Goal: Transaction & Acquisition: Purchase product/service

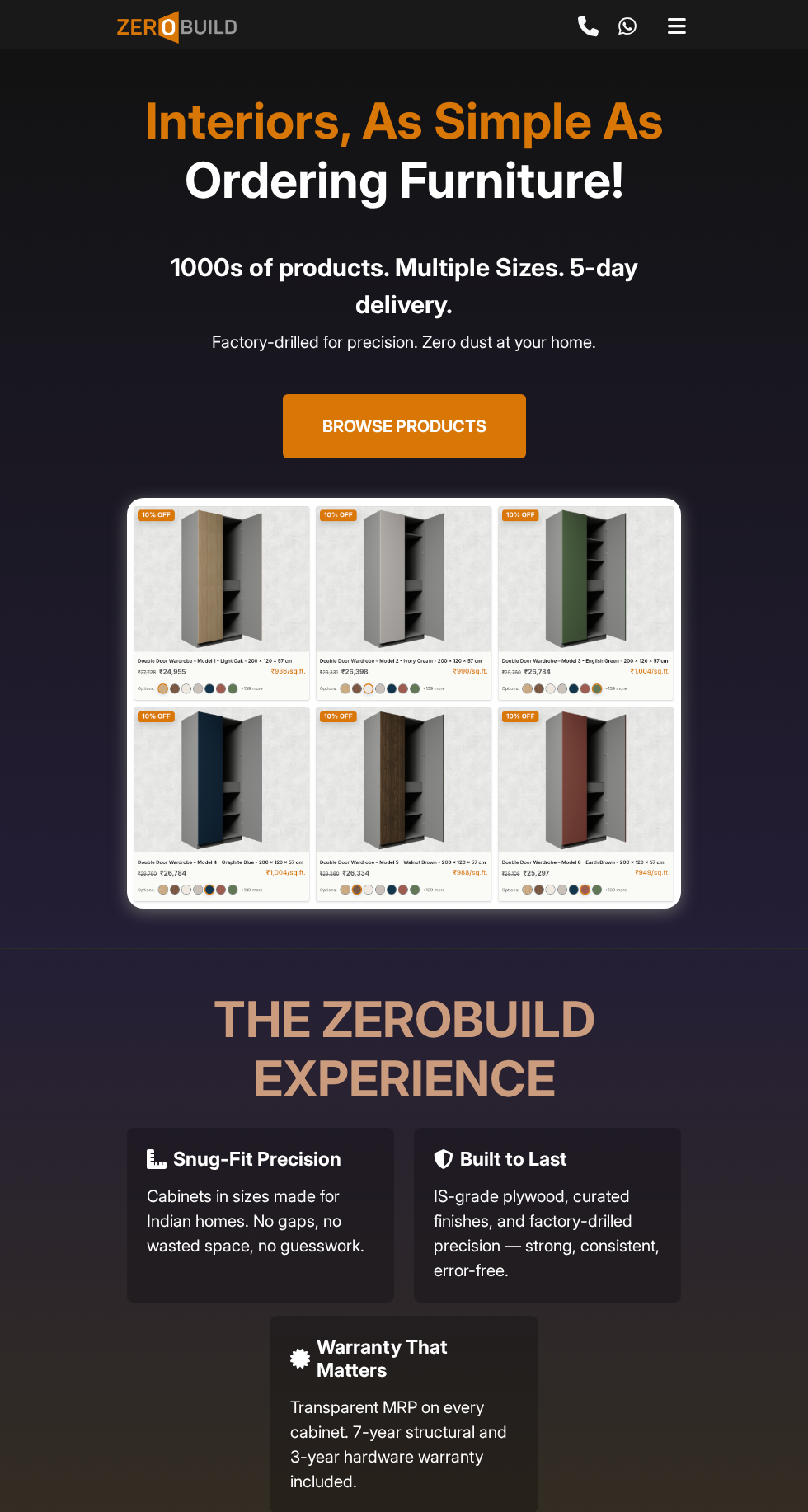
click at [354, 448] on button "Browse Products" at bounding box center [404, 426] width 243 height 64
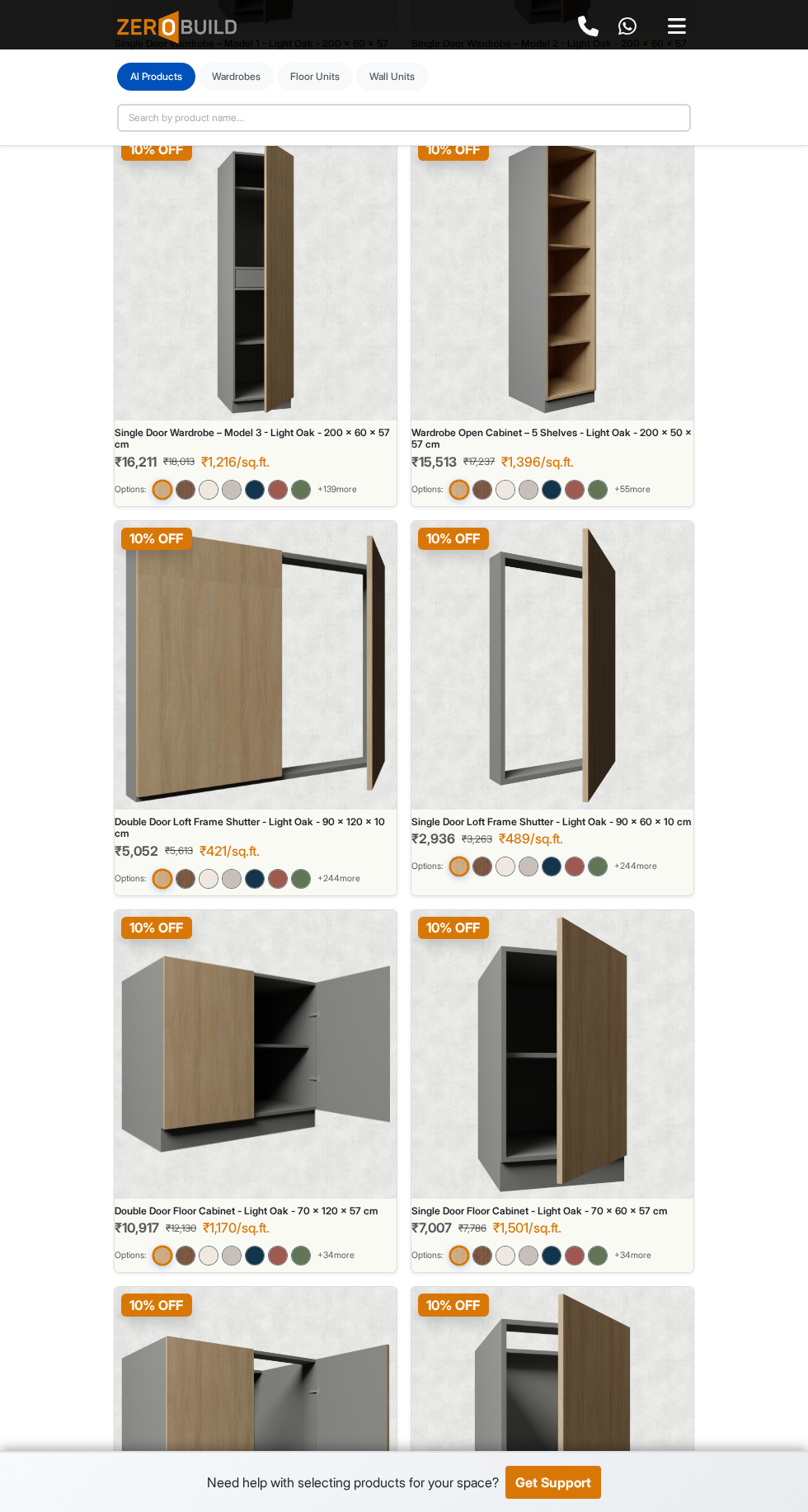
scroll to position [2384, 0]
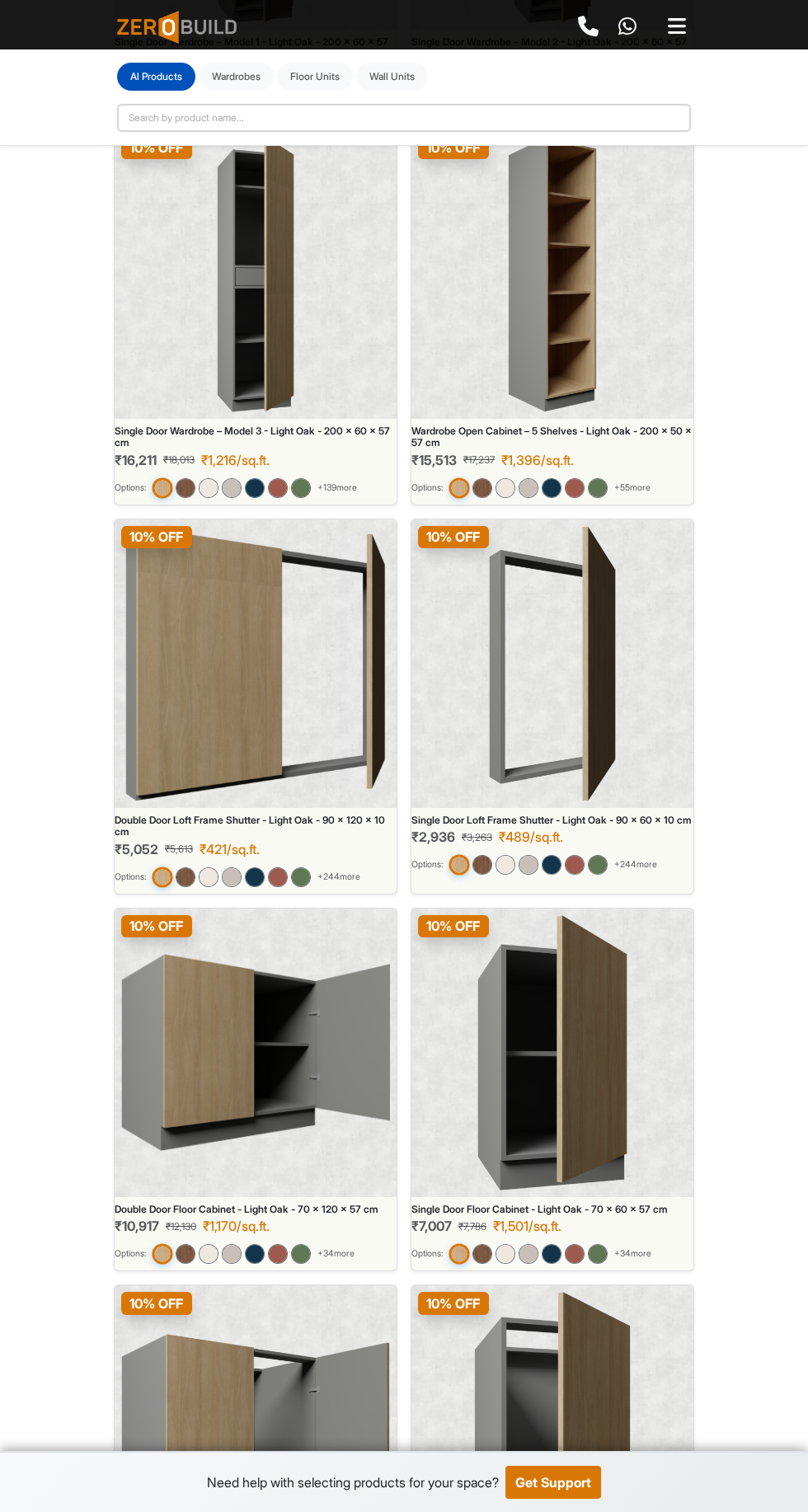
click at [117, 668] on div "10 % OFF" at bounding box center [255, 663] width 282 height 288
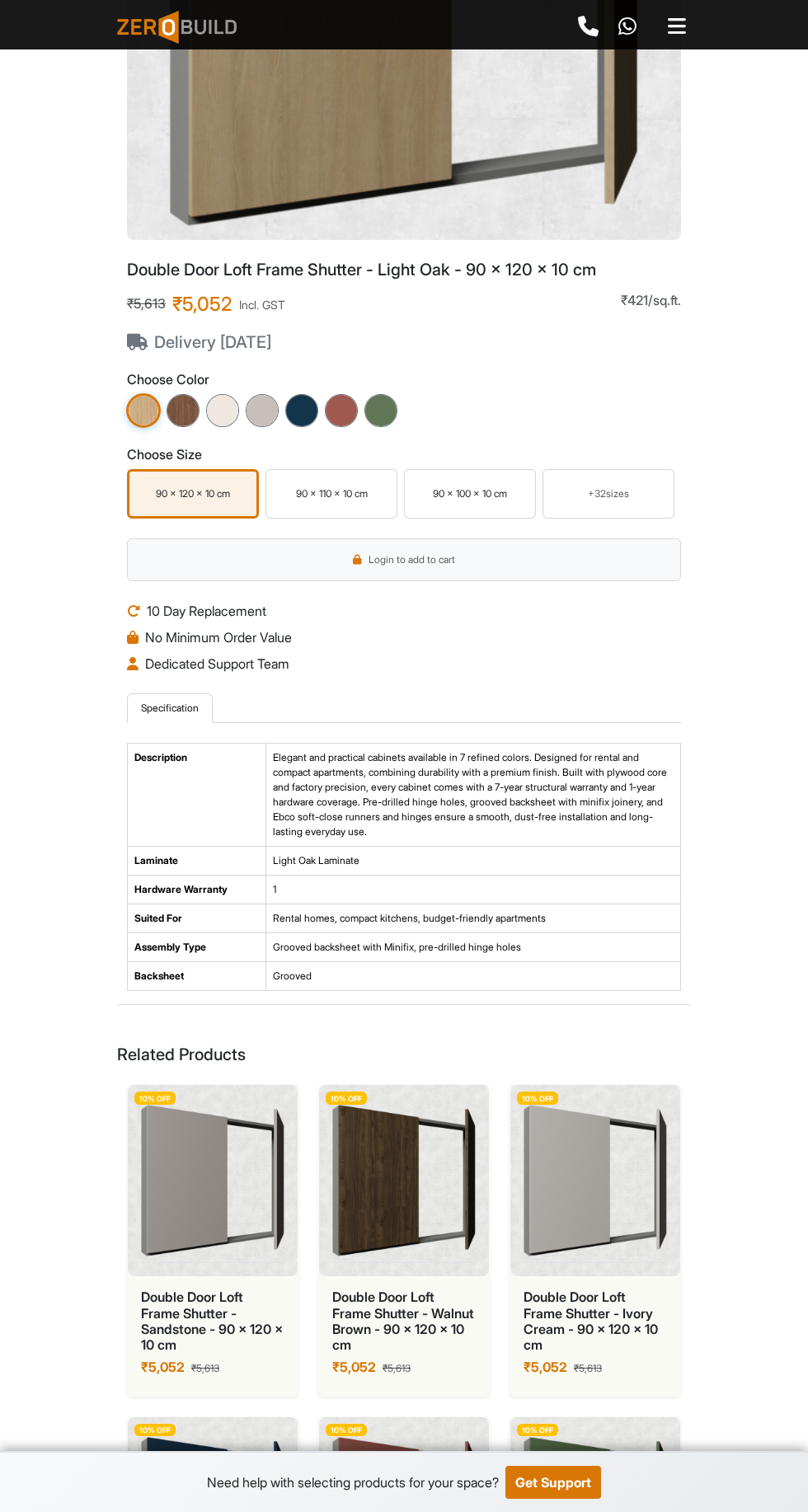
scroll to position [515, 0]
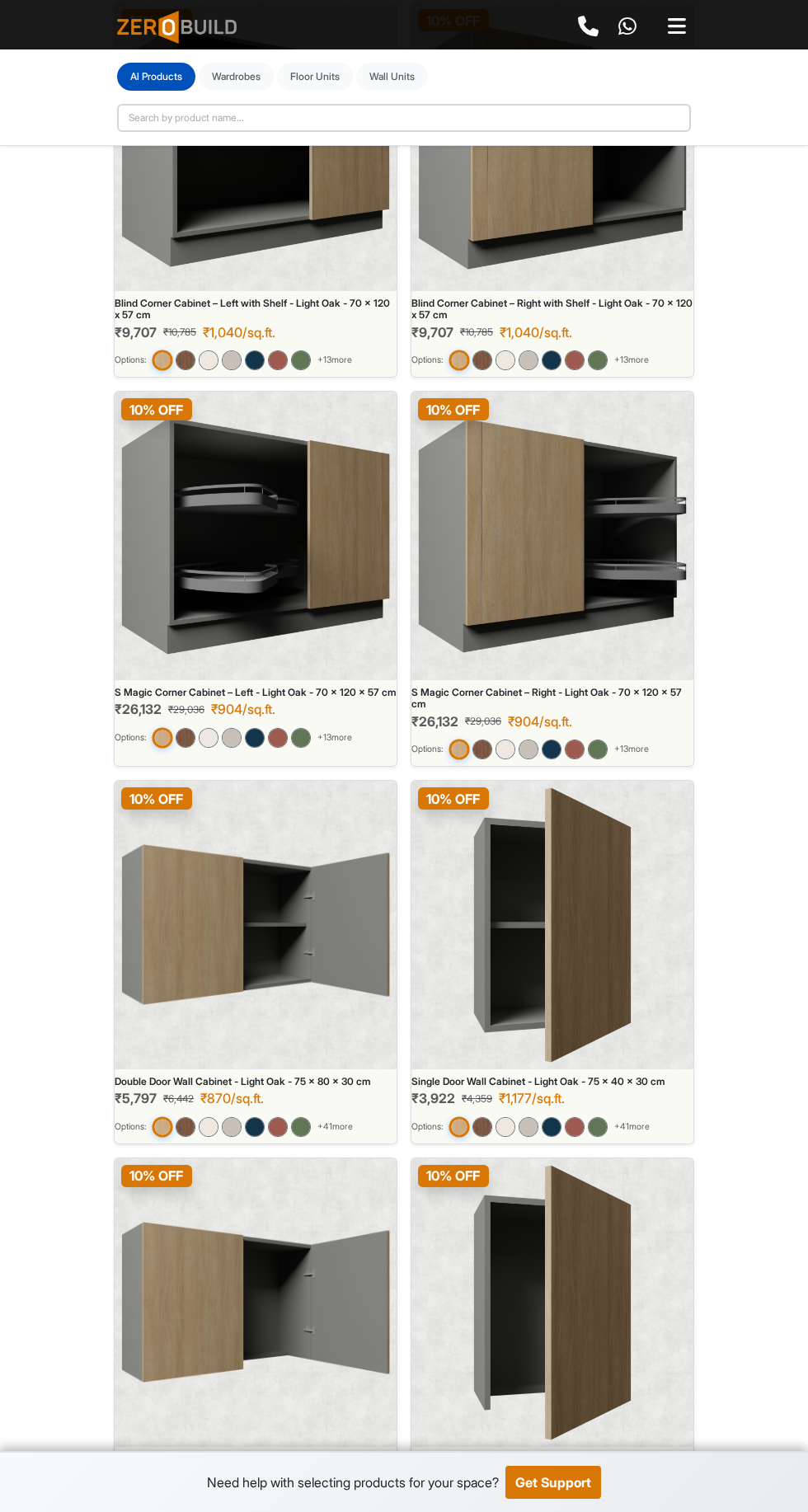
scroll to position [5577, 0]
